Goal: Transaction & Acquisition: Obtain resource

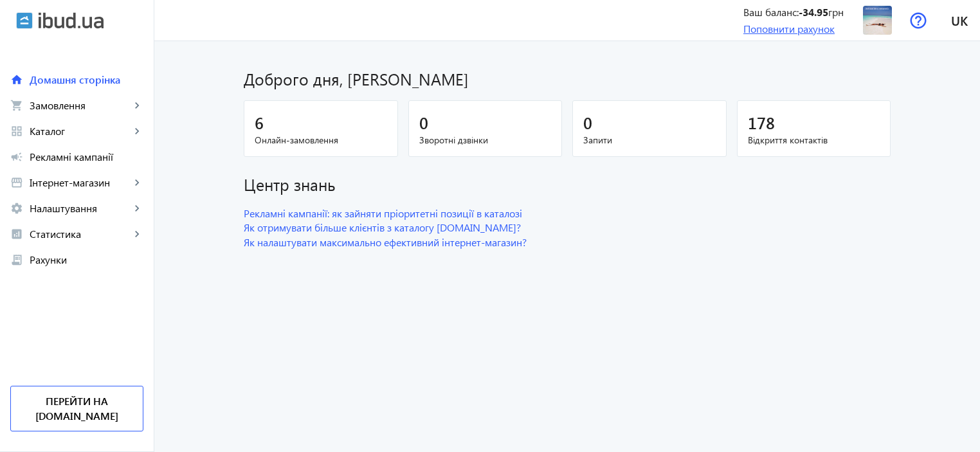
click at [770, 29] on link "Поповнити рахунок" at bounding box center [789, 29] width 91 height 14
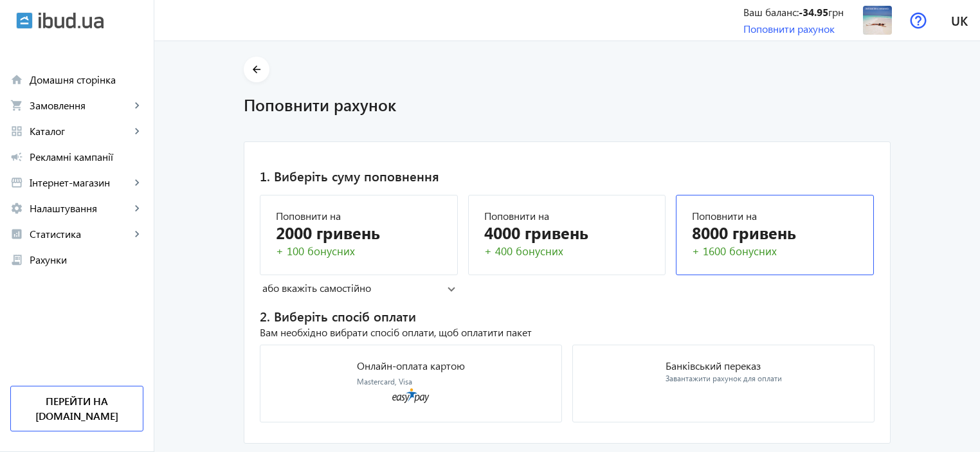
click at [728, 241] on div "8000 гривень" at bounding box center [775, 232] width 166 height 23
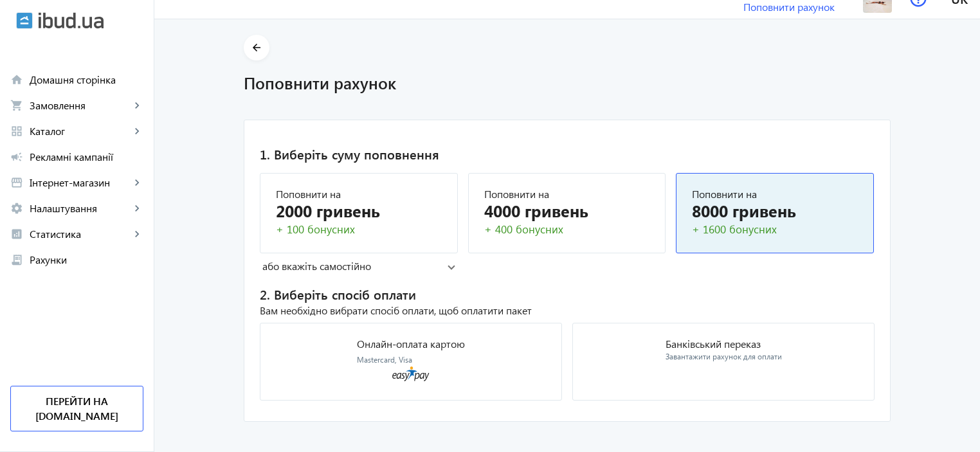
scroll to position [34, 0]
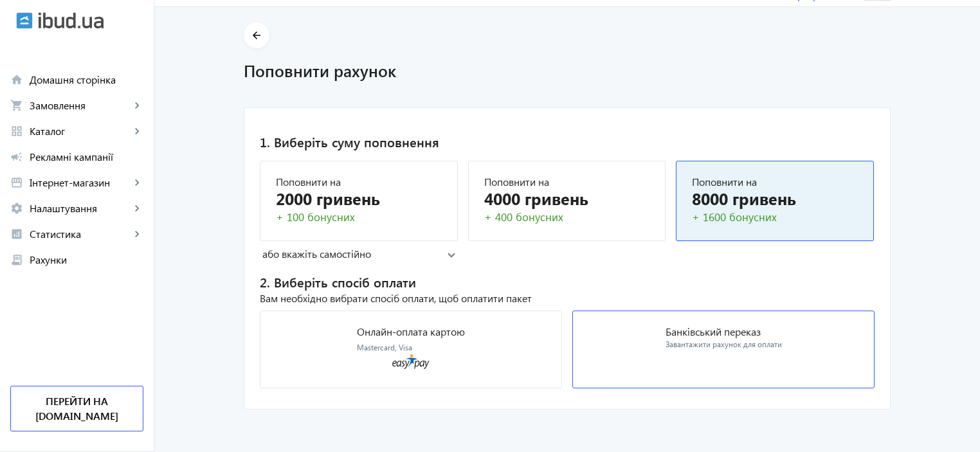
click at [712, 335] on p "Банківський переказ" at bounding box center [724, 332] width 116 height 10
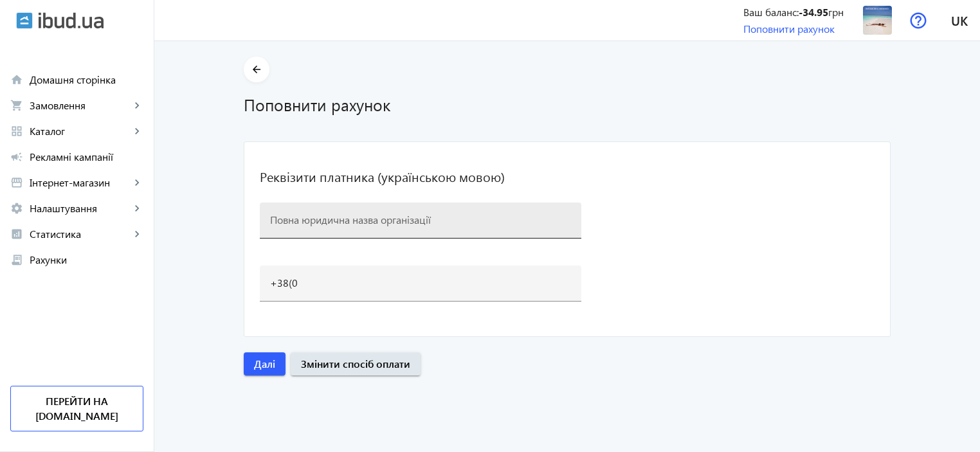
click at [322, 219] on input at bounding box center [420, 220] width 301 height 14
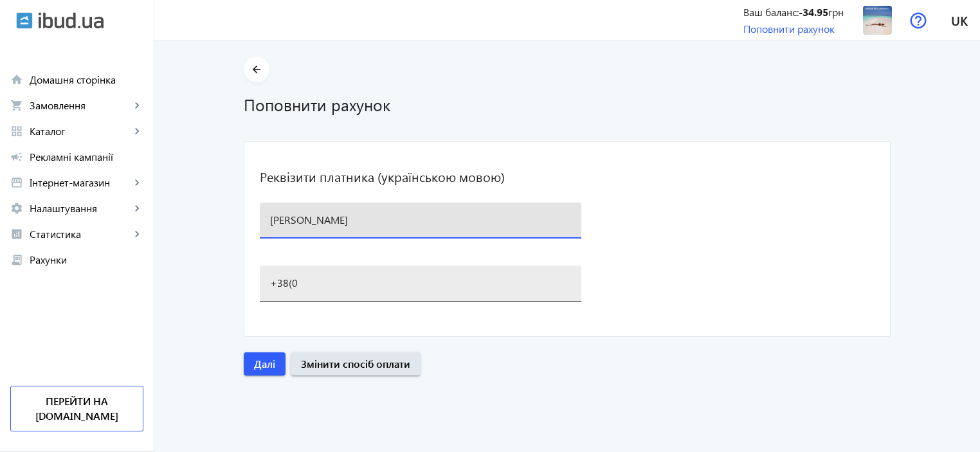
type input "[PERSON_NAME]"
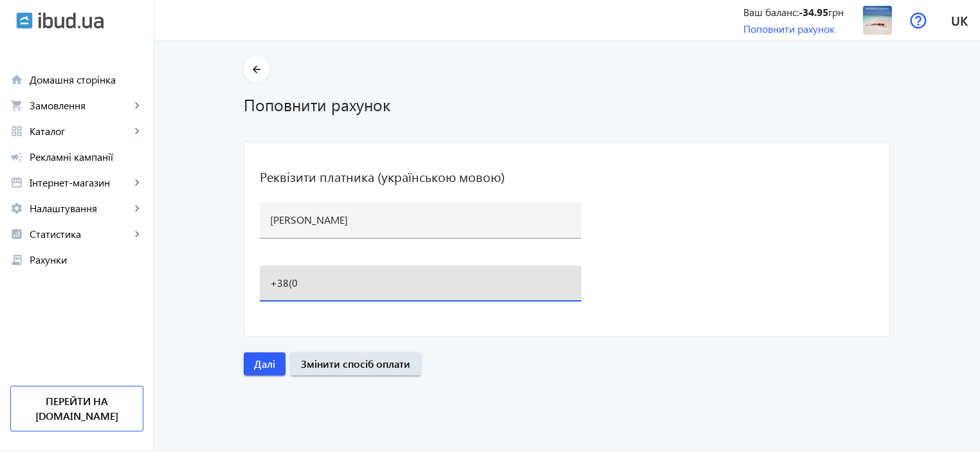
click at [298, 288] on input "+38(0" at bounding box center [420, 283] width 301 height 14
type input "[PHONE_NUMBER]"
click at [261, 365] on span "Далі" at bounding box center [264, 364] width 21 height 14
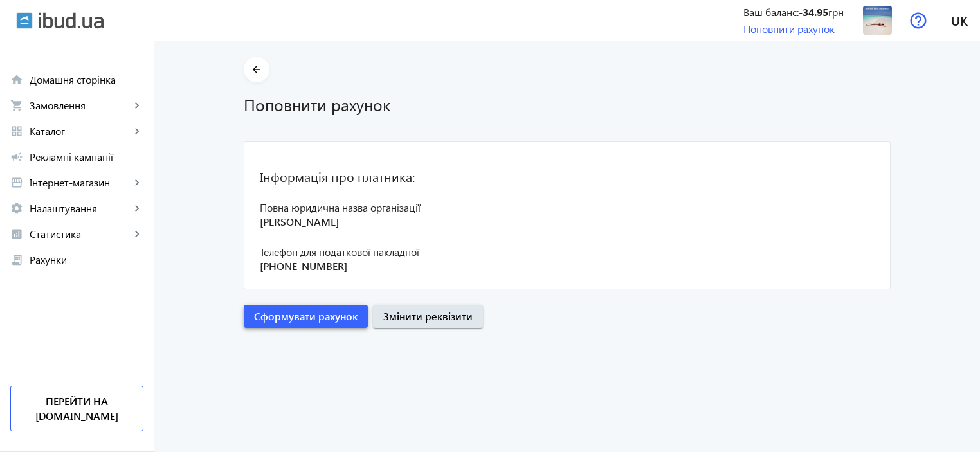
click at [298, 316] on span "Сформувати рахунок" at bounding box center [306, 316] width 104 height 14
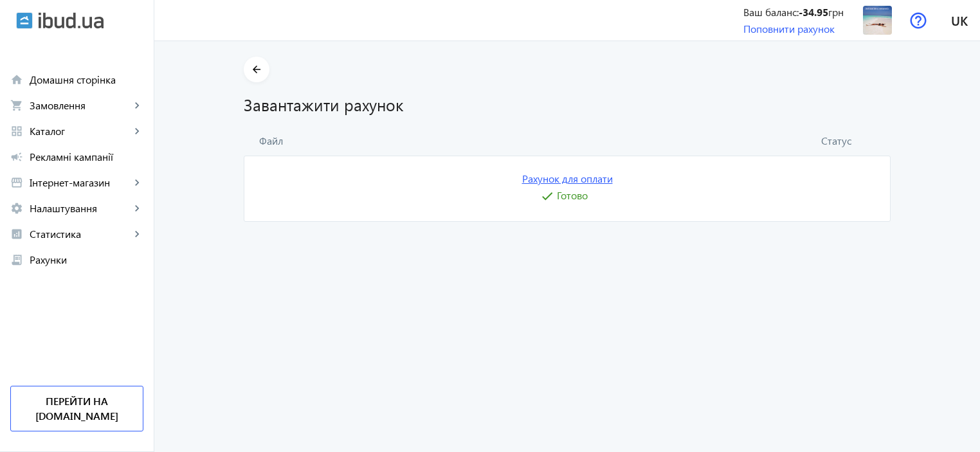
click at [571, 179] on link "Рахунок для оплати" at bounding box center [567, 179] width 91 height 14
